Goal: Check status: Check status

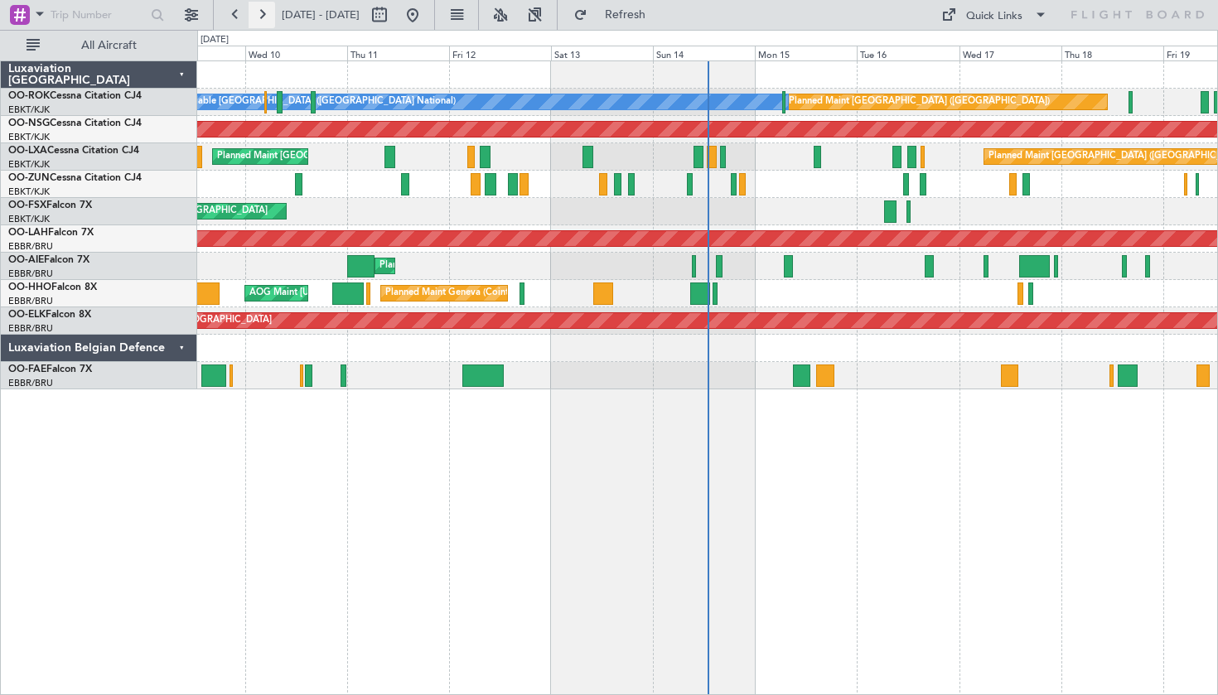
click at [257, 18] on button at bounding box center [262, 15] width 27 height 27
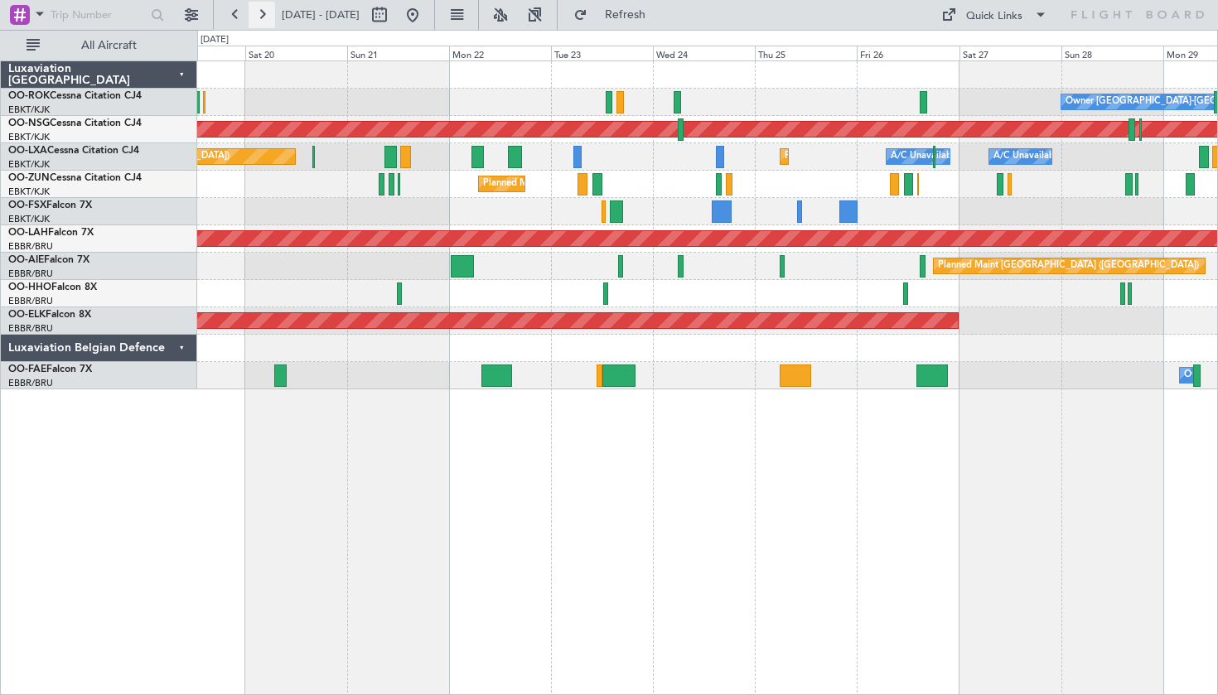
click at [258, 9] on button at bounding box center [262, 15] width 27 height 27
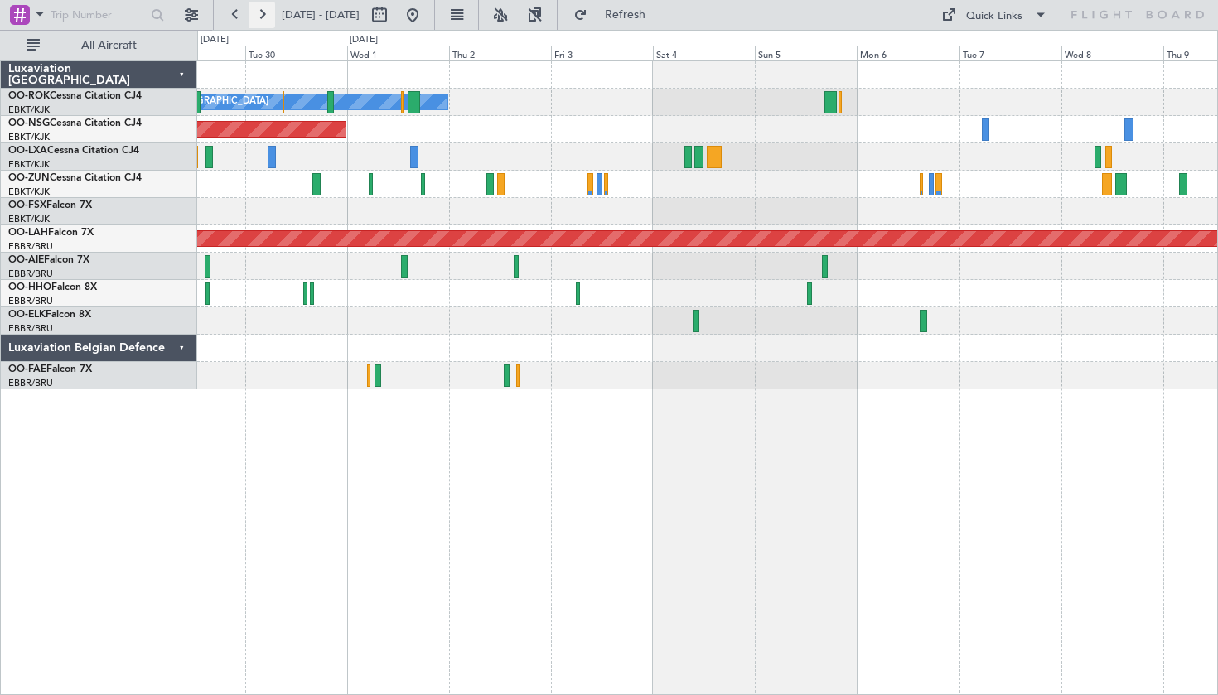
click at [258, 9] on button at bounding box center [262, 15] width 27 height 27
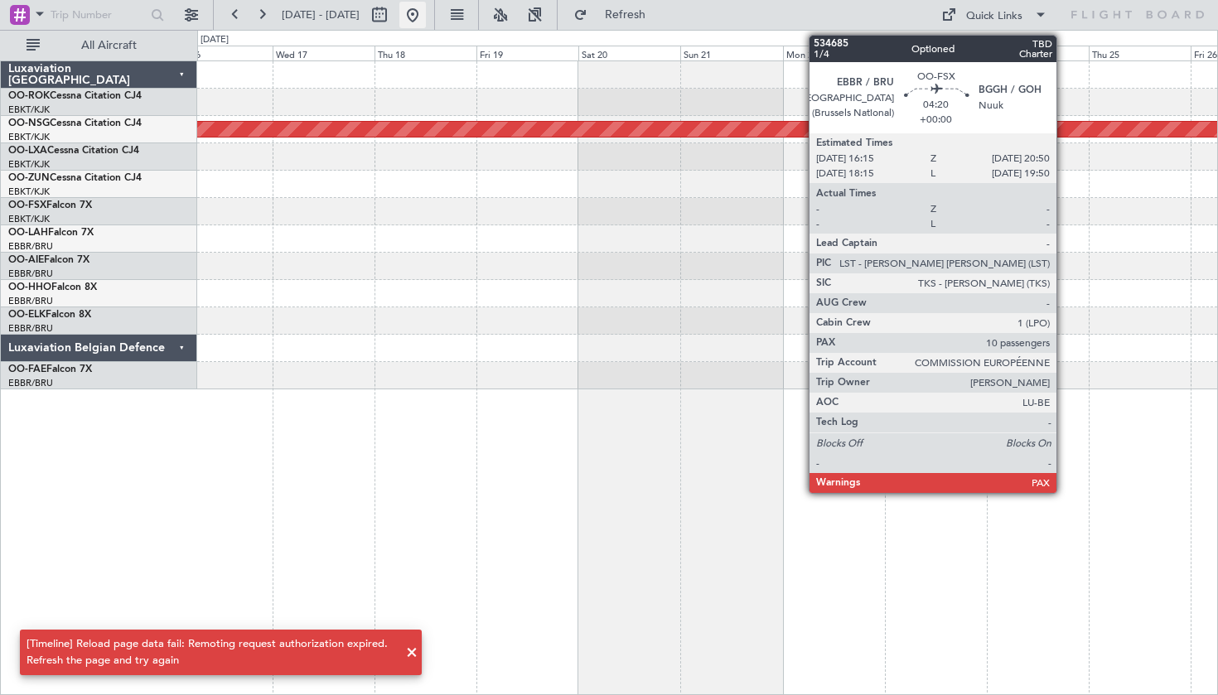
click at [426, 8] on button at bounding box center [412, 15] width 27 height 27
